Goal: Browse casually: Explore the website without a specific task or goal

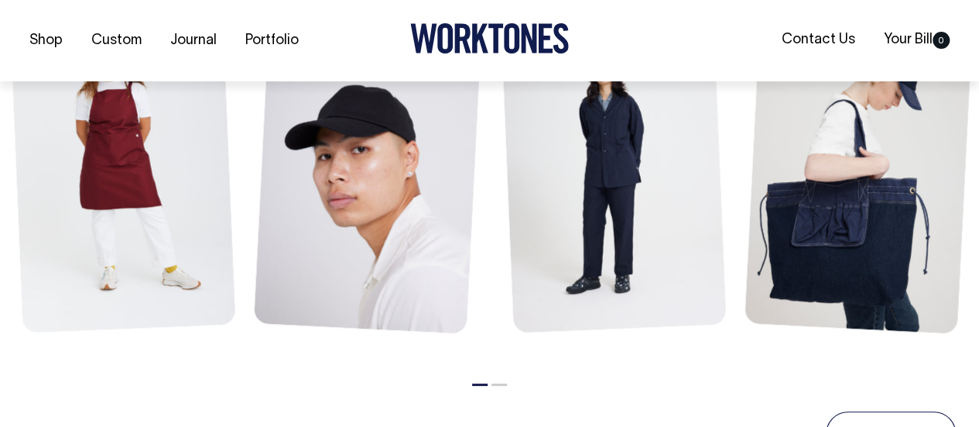
scroll to position [775, 0]
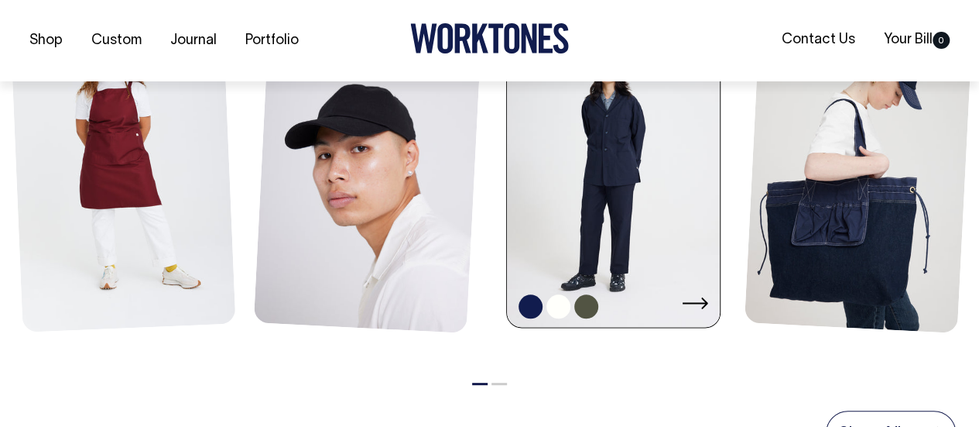
click at [559, 300] on link at bounding box center [559, 306] width 24 height 24
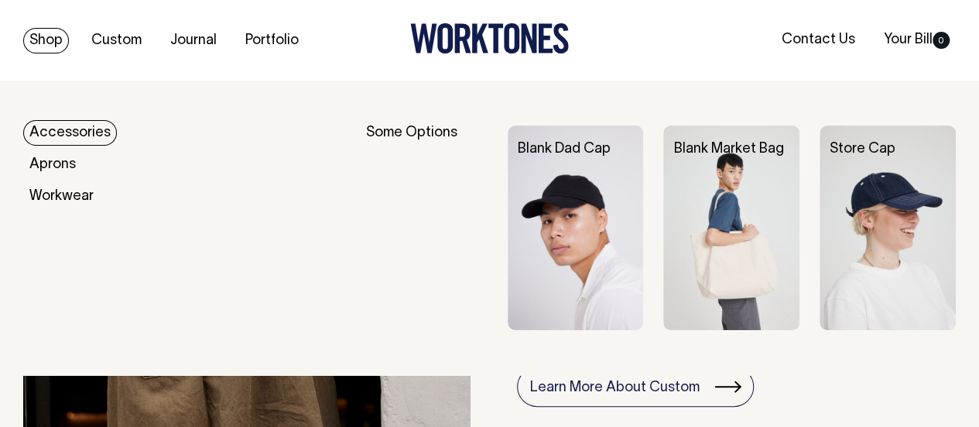
scroll to position [1350, 0]
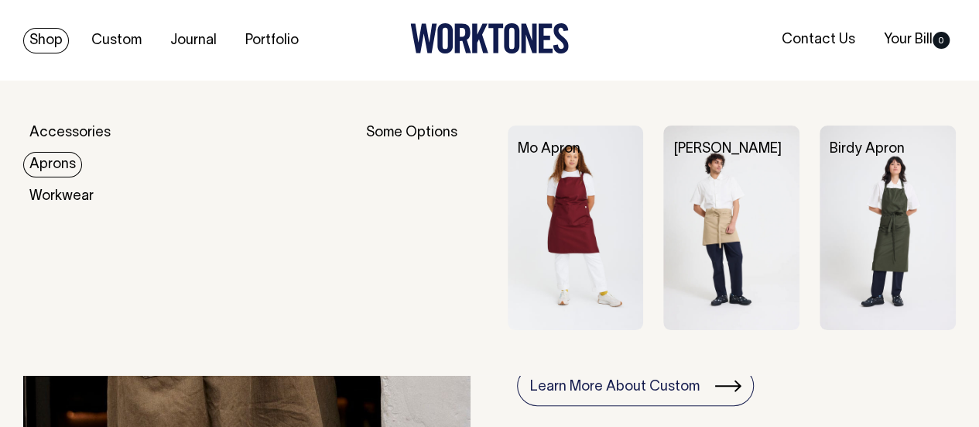
click at [56, 165] on link "Aprons" at bounding box center [52, 165] width 59 height 26
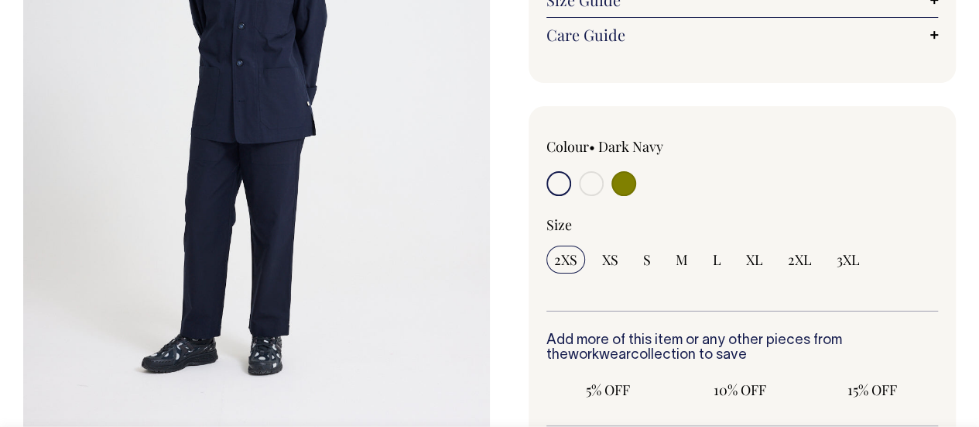
scroll to position [330, 0]
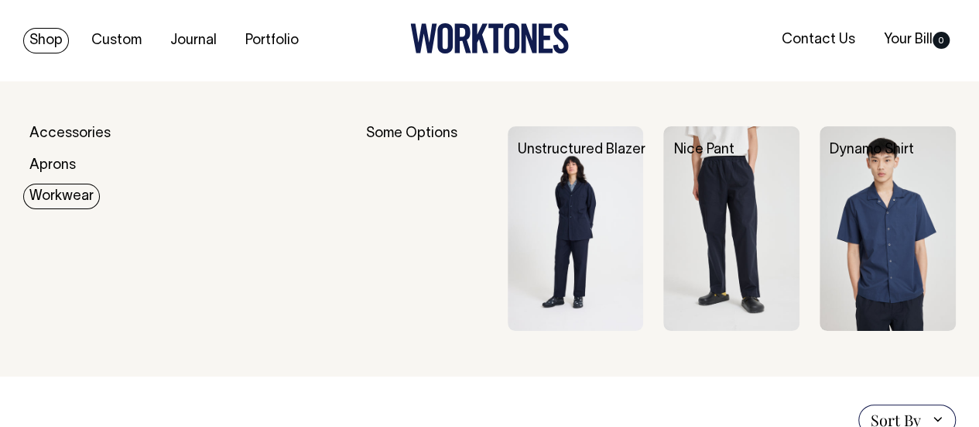
click at [76, 194] on link "Workwear" at bounding box center [61, 196] width 77 height 26
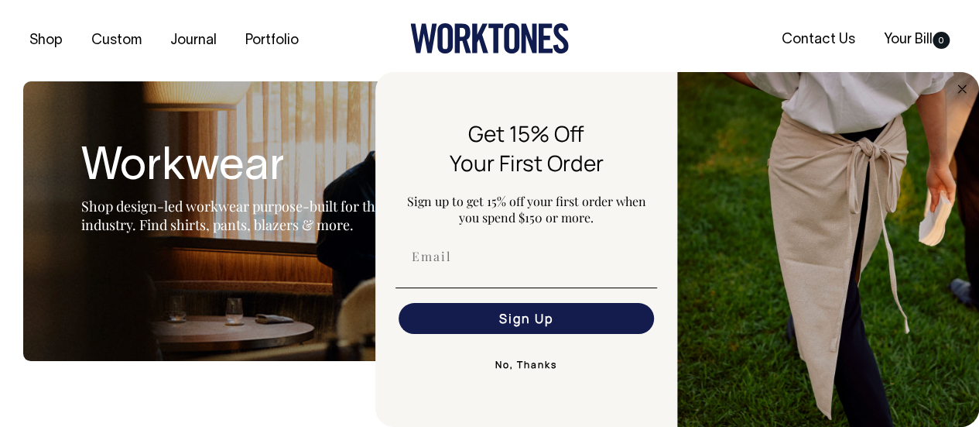
click at [551, 368] on button "No, Thanks" at bounding box center [527, 364] width 262 height 31
